Goal: Use online tool/utility: Use online tool/utility

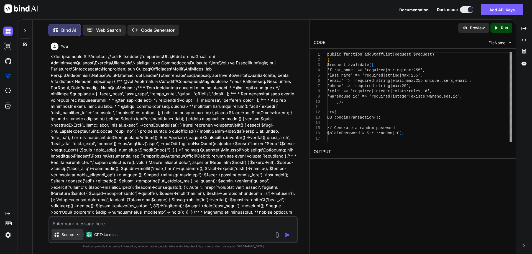
scroll to position [0, 37]
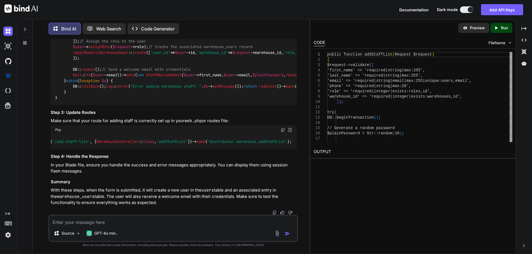
click at [76, 224] on textarea at bounding box center [173, 221] width 248 height 10
paste textarea "public function addStaffList(Request $request) { $request->validate([ 'first_na…"
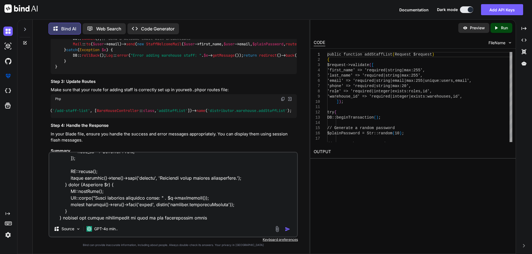
scroll to position [725, 0]
paste textarea "<div class="modal fade add-clinic-modal" id="editWarehouseStaffModal" tabindex=…"
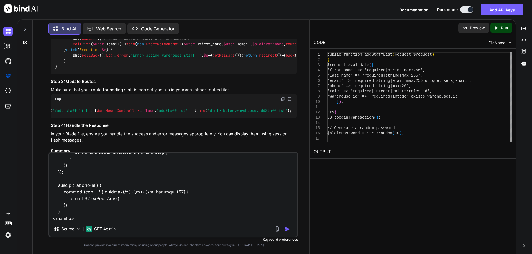
scroll to position [1622, 0]
type textarea "public function addStaffList(Request $request) { $request->validate([ 'first_na…"
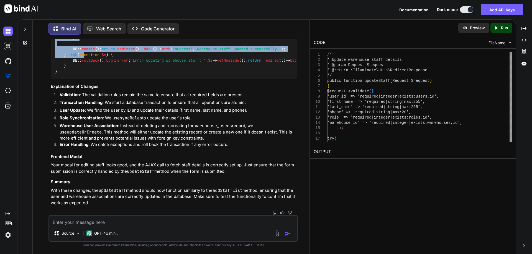
scroll to position [3492, 0]
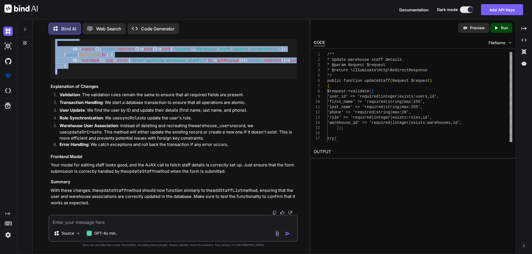
drag, startPoint x: 53, startPoint y: 133, endPoint x: 90, endPoint y: 181, distance: 60.7
click at [90, 79] on div "/** * Update warehouse staff details. * @param Request $request * @return \Illu…" at bounding box center [174, 9] width 246 height 139
copy code "/** * Update warehouse staff details. * @param Request $request * @return \Illu…"
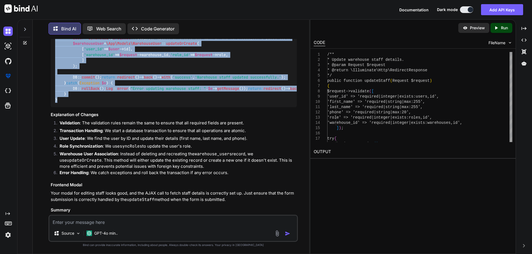
click at [227, 100] on div "/** * Update warehouse staff details. * @param Request $request * @return \Illu…" at bounding box center [174, 38] width 246 height 139
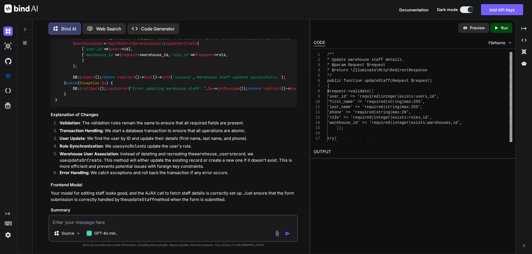
click at [113, 224] on textarea at bounding box center [173, 221] width 248 height 10
paste textarea "/** * Update warehouse staff details. * @param Request $request * @return \Illu…"
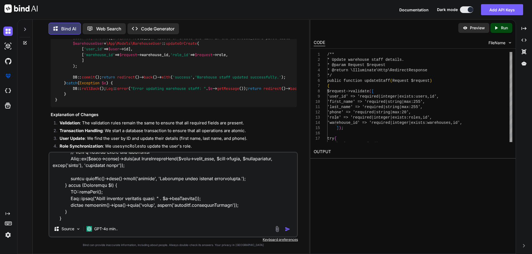
scroll to position [307, 0]
paste textarea "<div class="modal fade add-clinic-modal" id="editWarehouseStaffModal" tabindex=…"
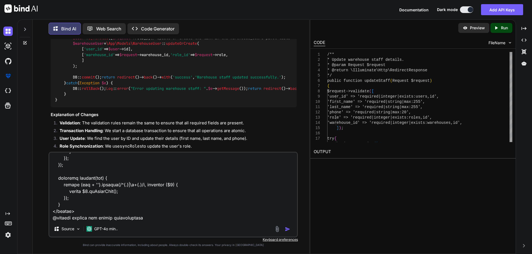
type textarea "/** * Update warehouse staff details. * @param Request $request * @return \Illu…"
click at [288, 230] on img "button" at bounding box center [288, 230] width 6 height 6
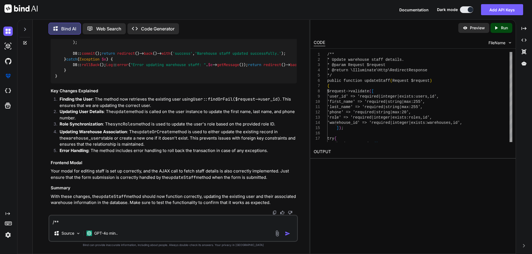
scroll to position [4122, 0]
click at [90, 221] on textarea at bounding box center [173, 221] width 248 height 10
paste textarea "// Find the user by ID $user = User::findOrFail($request->user_id); // Update u…"
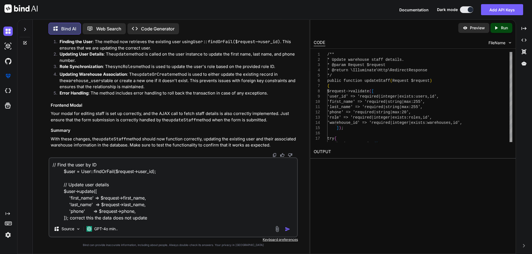
type textarea "// Find the user by ID $user = User::findOrFail($request->user_id); // Update u…"
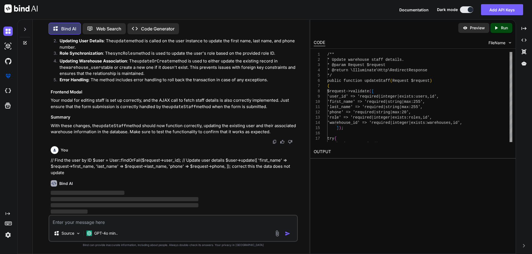
scroll to position [4498, 0]
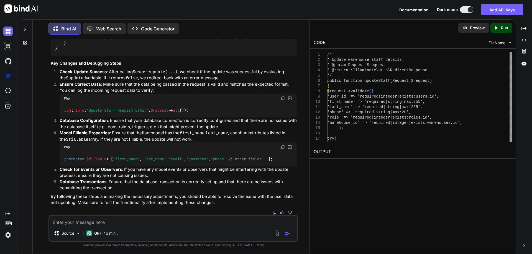
click at [106, 221] on textarea at bounding box center [173, 221] width 248 height 10
paste textarea "<?php namespace App\Http\Controllers\Distributor; use Exception; use App\Models…"
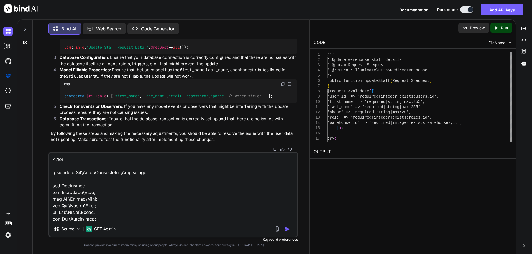
scroll to position [3502, 0]
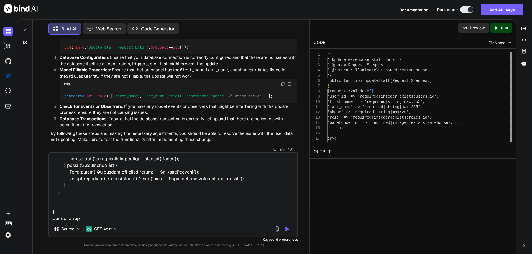
paste textarea "$warehouseUser = \App\Models\WarehouseUser"
click at [230, 218] on textarea at bounding box center [173, 187] width 248 height 69
paste textarea "use App\Models\City; use App\Models\Role; use App\Models\User; use App\Models\O…"
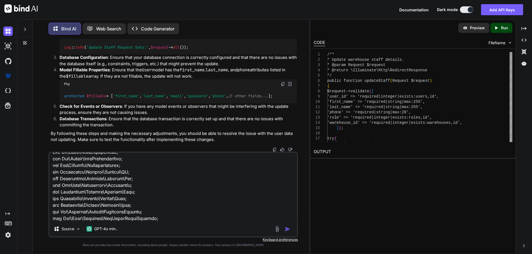
type textarea "<?php namespace App\Http\Controllers\Distributor; use Exception; use App\Models…"
click at [285, 229] on img "button" at bounding box center [288, 230] width 6 height 6
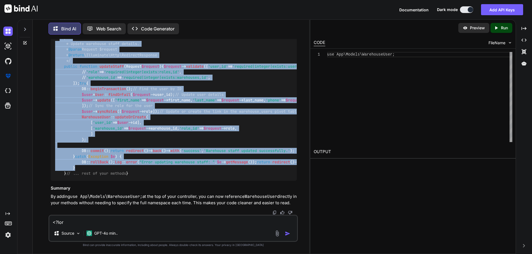
scroll to position [6574, 0]
drag, startPoint x: 60, startPoint y: 134, endPoint x: 112, endPoint y: 158, distance: 57.0
click at [112, 158] on div "<?php namespace App \ Http \ Controllers \ Distributor ; use Exception ; use Ap…" at bounding box center [174, 78] width 246 height 207
copy code "/** * Update warehouse staff details. * @param Request $request * @return \Illu…"
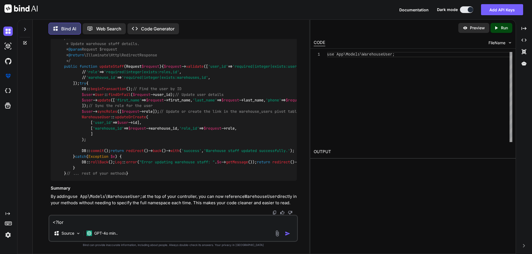
click at [223, 168] on div "<?php namespace App \ Http \ Controllers \ Distributor ; use Exception ; use Ap…" at bounding box center [174, 78] width 246 height 207
click at [101, 222] on textarea at bounding box center [173, 221] width 248 height 10
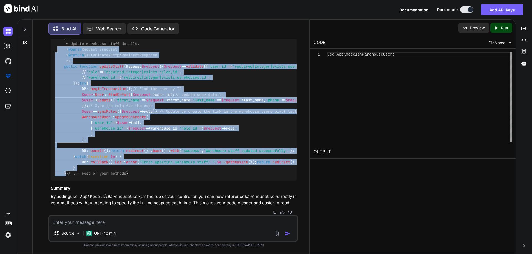
drag, startPoint x: 72, startPoint y: 158, endPoint x: 56, endPoint y: 121, distance: 40.1
click at [56, 121] on div "<?php namespace App \ Http \ Controllers \ Distributor ; use Exception ; use Ap…" at bounding box center [174, 78] width 246 height 207
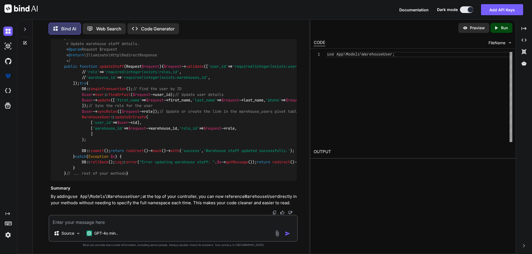
click at [176, 104] on div "<?php namespace App \ Http \ Controllers \ Distributor ; use Exception ; use Ap…" at bounding box center [174, 78] width 246 height 207
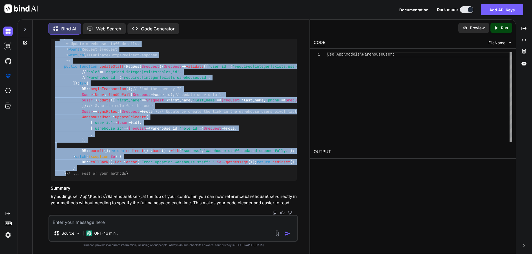
drag, startPoint x: 60, startPoint y: 108, endPoint x: 83, endPoint y: 185, distance: 80.5
click at [83, 181] on div "<?php namespace App \ Http \ Controllers \ Distributor ; use Exception ; use Ap…" at bounding box center [174, 78] width 246 height 207
copy code "/** * Update warehouse staff details. * @param Request $request * @return \Illu…"
